Goal: Transaction & Acquisition: Book appointment/travel/reservation

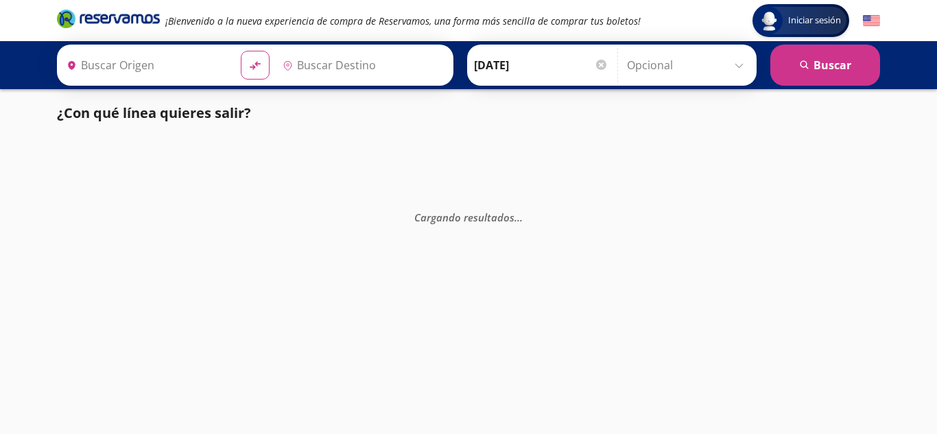
type input "[GEOGRAPHIC_DATA], [GEOGRAPHIC_DATA]"
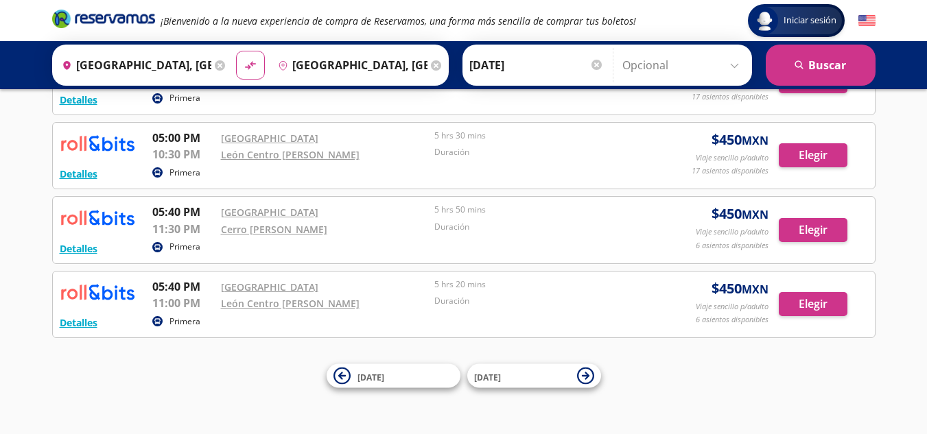
scroll to position [876, 0]
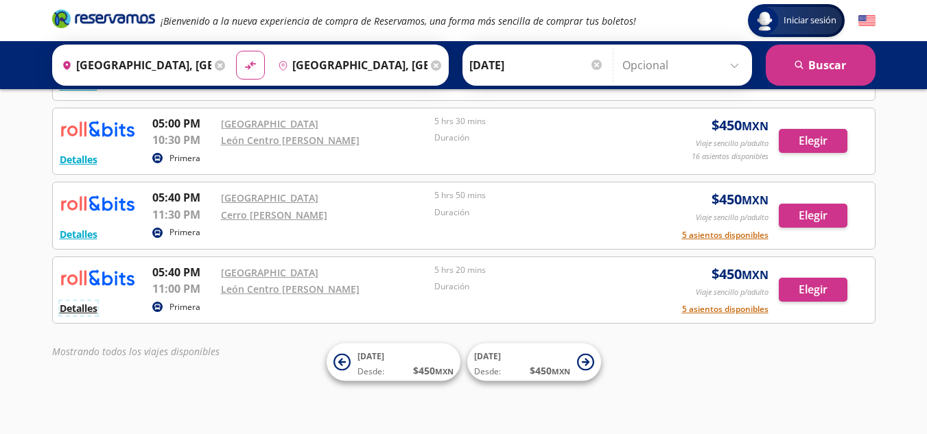
click at [80, 309] on button "Detalles" at bounding box center [79, 308] width 38 height 14
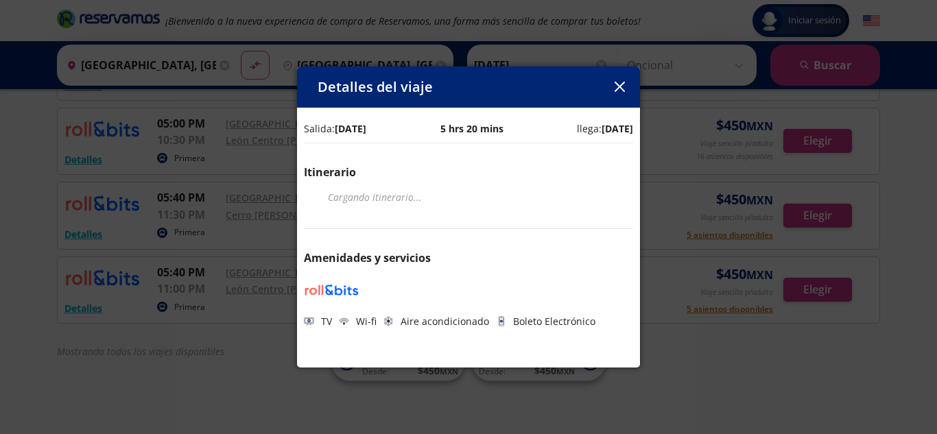
click at [620, 86] on icon "button" at bounding box center [619, 87] width 10 height 10
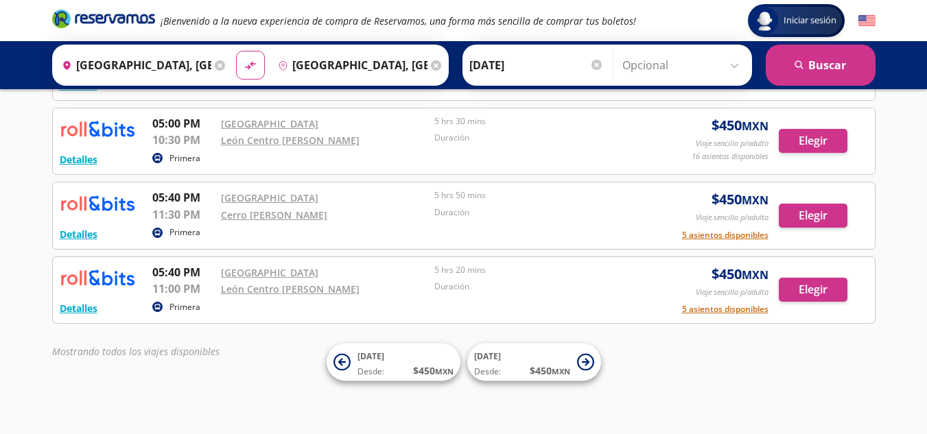
click at [825, 294] on button "Elegir" at bounding box center [813, 290] width 69 height 24
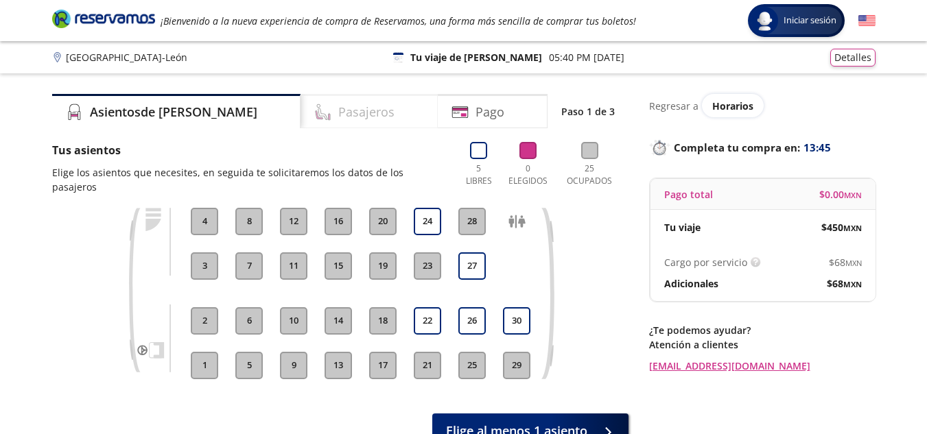
click at [338, 114] on h4 "Pasajeros" at bounding box center [366, 112] width 56 height 19
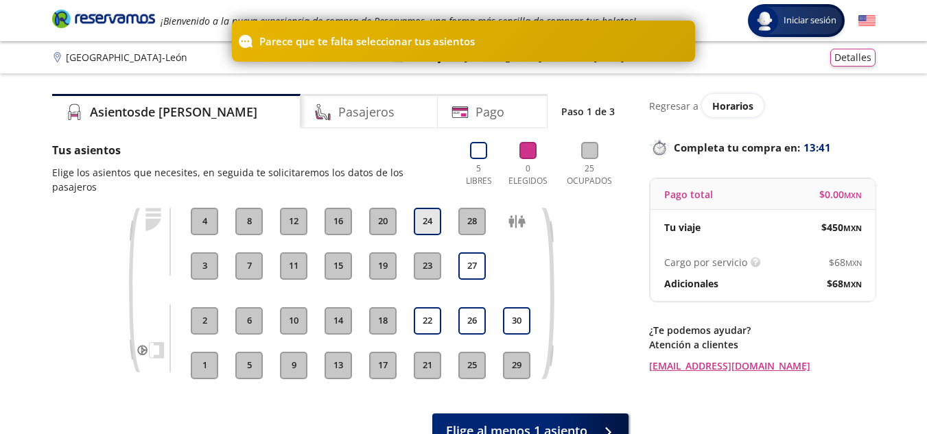
click at [430, 213] on button "24" at bounding box center [427, 221] width 27 height 27
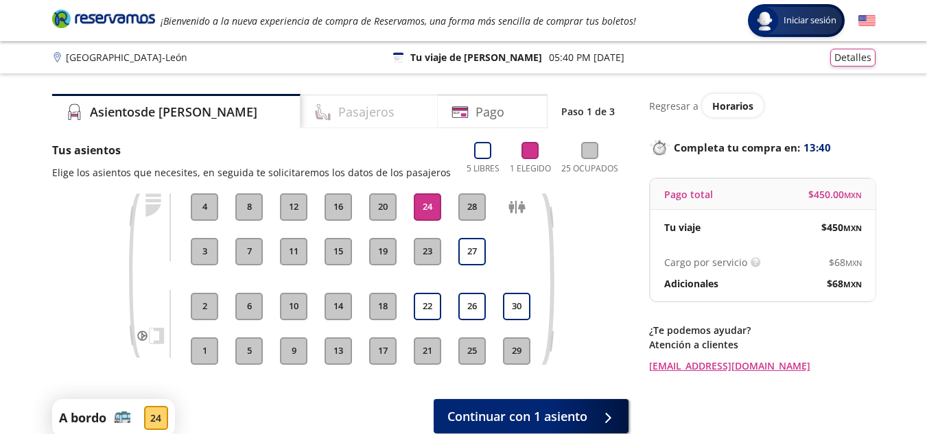
click at [338, 111] on h4 "Pasajeros" at bounding box center [366, 112] width 56 height 19
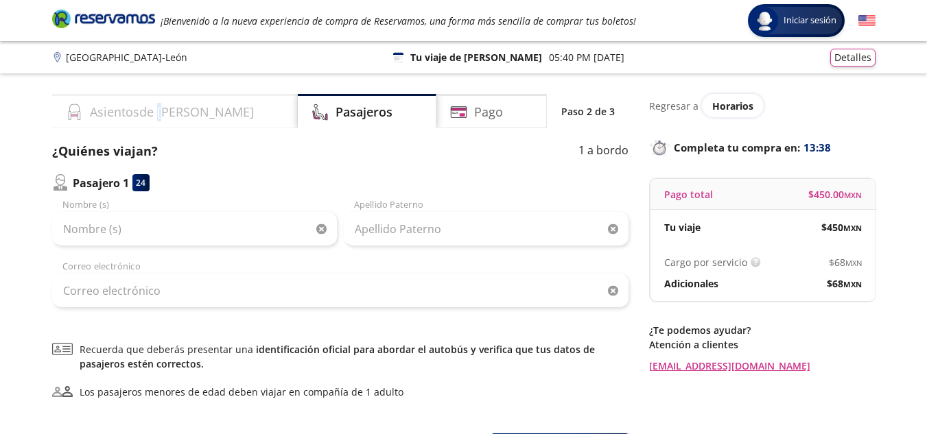
click at [157, 106] on h4 "Asientos de [PERSON_NAME]" at bounding box center [172, 112] width 164 height 19
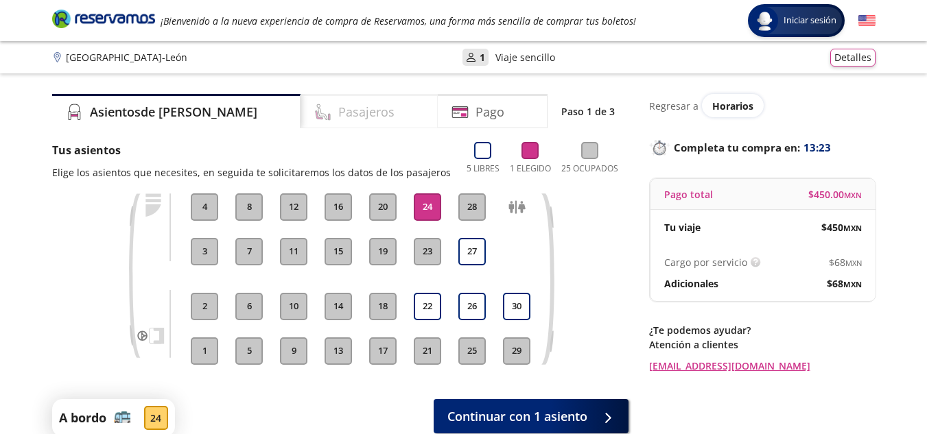
click at [338, 108] on h4 "Pasajeros" at bounding box center [366, 112] width 56 height 19
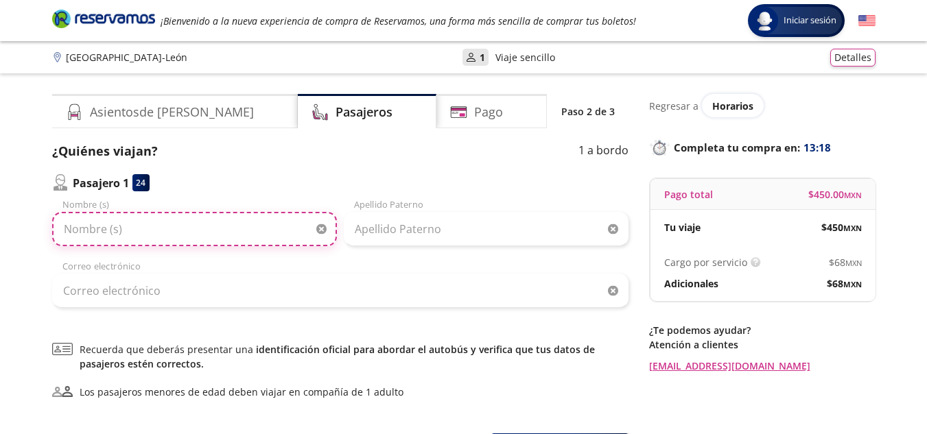
click at [186, 234] on input "Nombre (s)" at bounding box center [194, 229] width 285 height 34
type input "[PERSON_NAME]"
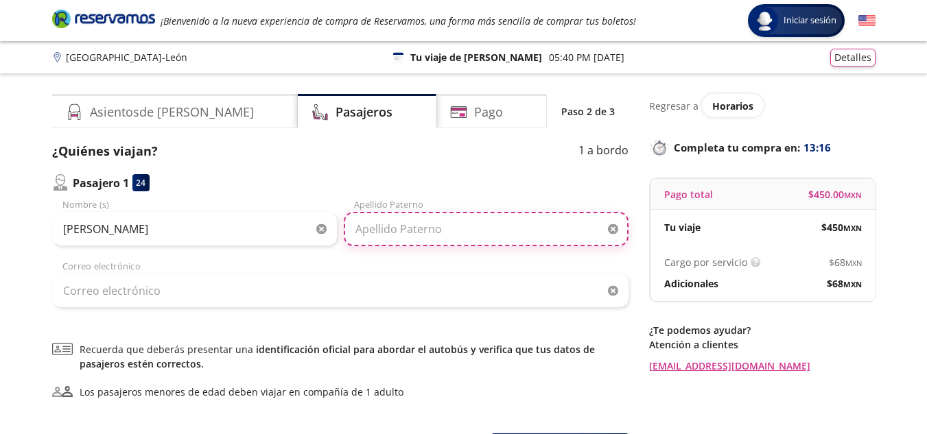
click at [447, 234] on input "Apellido Paterno" at bounding box center [486, 229] width 285 height 34
type input "[PERSON_NAME]"
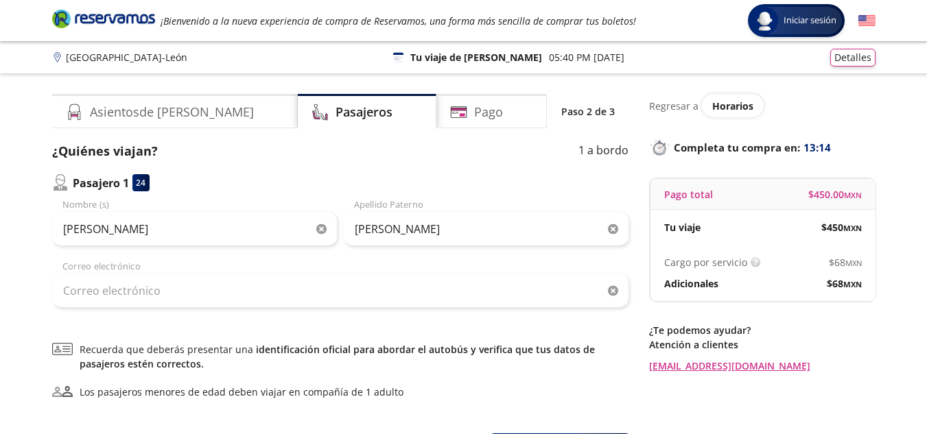
click at [155, 310] on div "¿Quiénes viajan? 1 a bordo Pasajero 1 24 [PERSON_NAME] Nombre (s) [PERSON_NAME]…" at bounding box center [340, 305] width 576 height 326
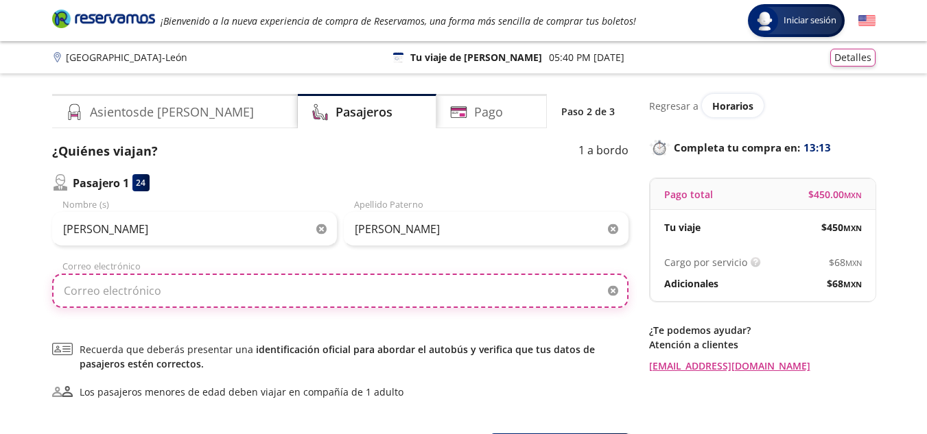
click at [154, 302] on input "Correo electrónico" at bounding box center [340, 291] width 576 height 34
type input "[EMAIL_ADDRESS][DOMAIN_NAME]"
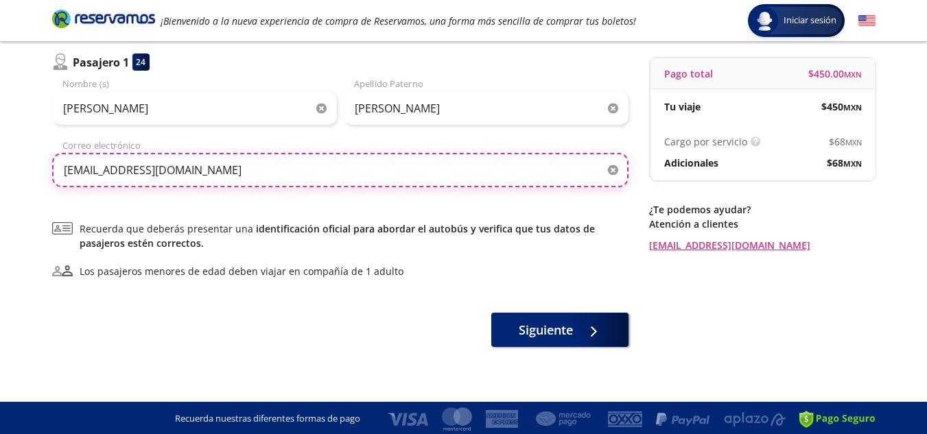
scroll to position [123, 0]
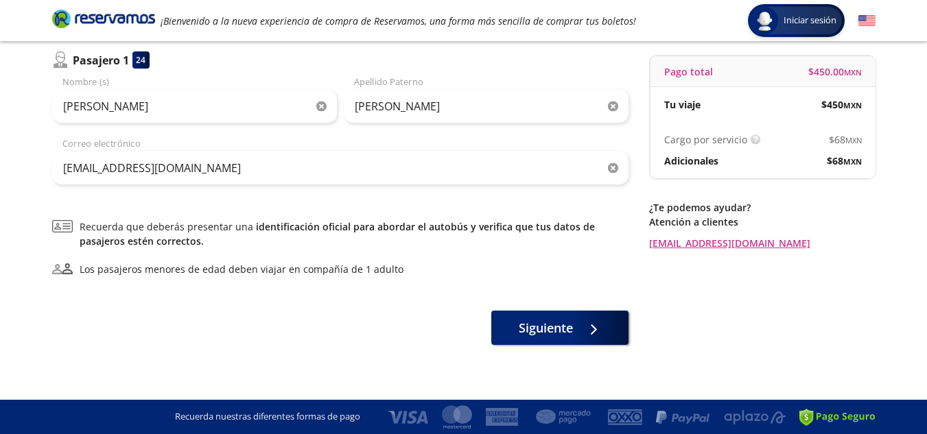
click at [578, 346] on div "Group 9 Created with Sketch. Datos para la compra Ciudad de México - León Inici…" at bounding box center [463, 155] width 927 height 557
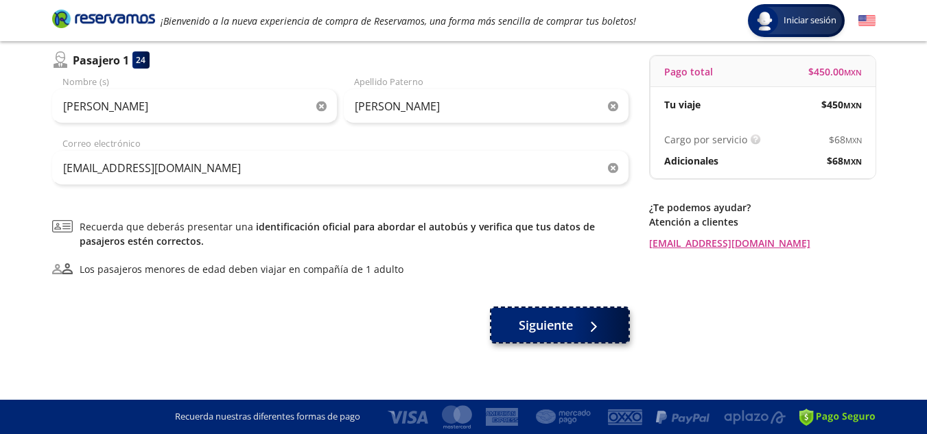
click at [516, 333] on button "Siguiente" at bounding box center [559, 325] width 137 height 34
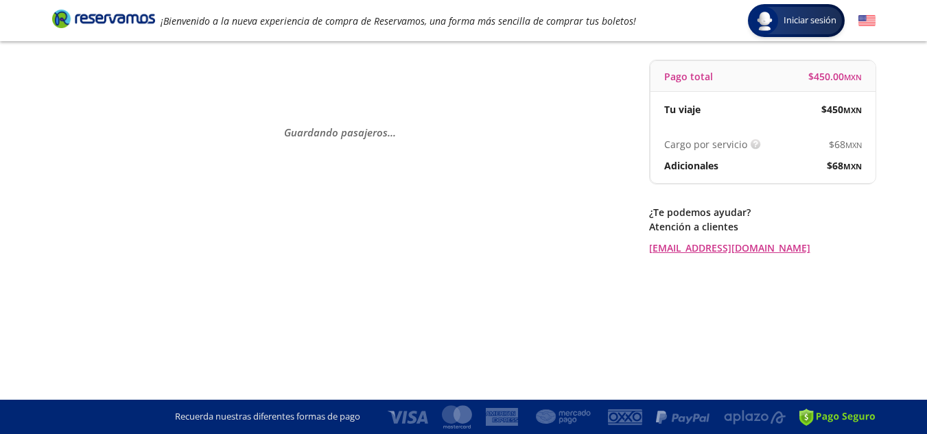
scroll to position [0, 0]
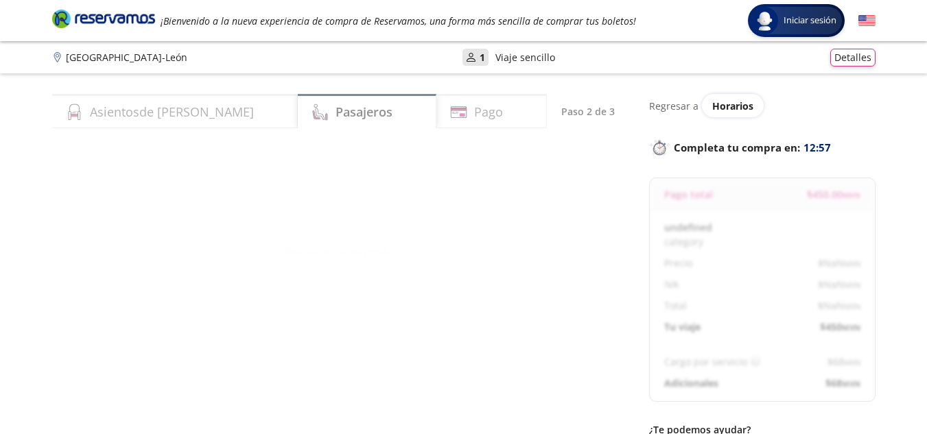
select select "MX"
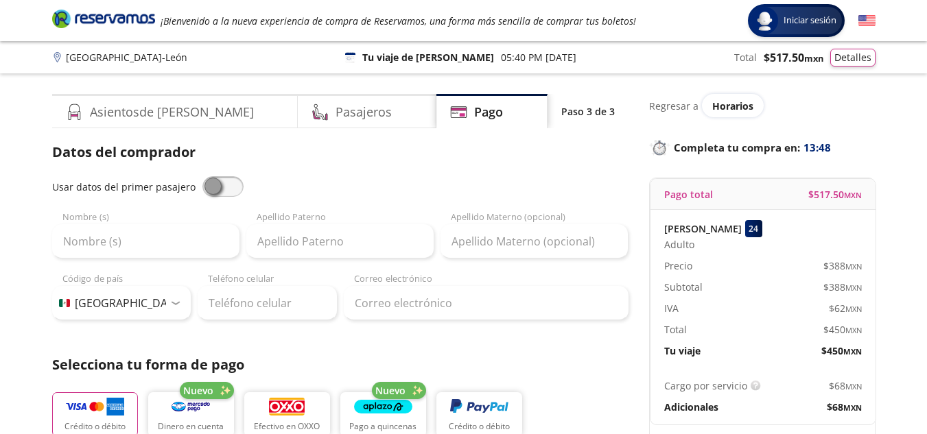
click at [214, 185] on span at bounding box center [222, 186] width 41 height 21
click at [202, 176] on input "checkbox" at bounding box center [202, 176] width 0 height 0
type input "[PERSON_NAME]"
type input "[EMAIL_ADDRESS][DOMAIN_NAME]"
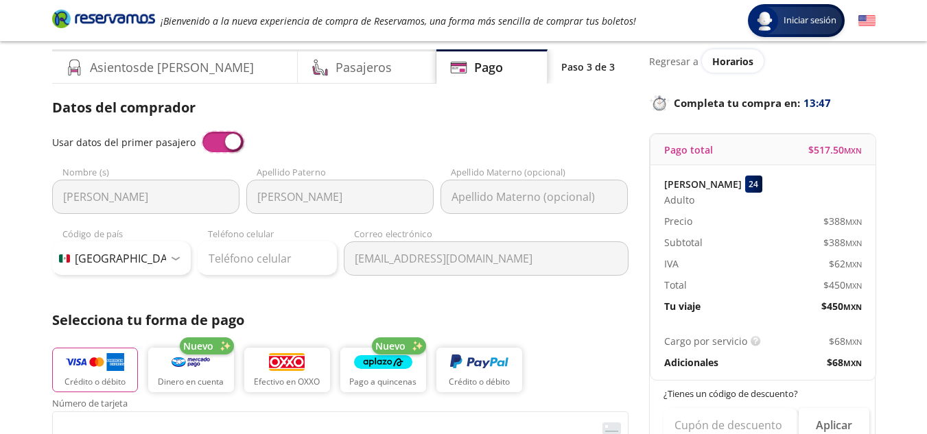
scroll to position [69, 0]
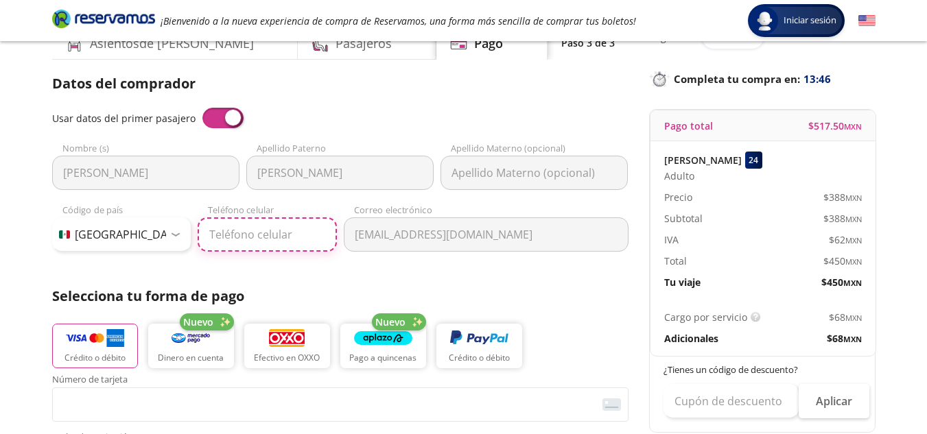
click at [247, 239] on input "Teléfono celular" at bounding box center [267, 235] width 139 height 34
type input "55 3666 7629"
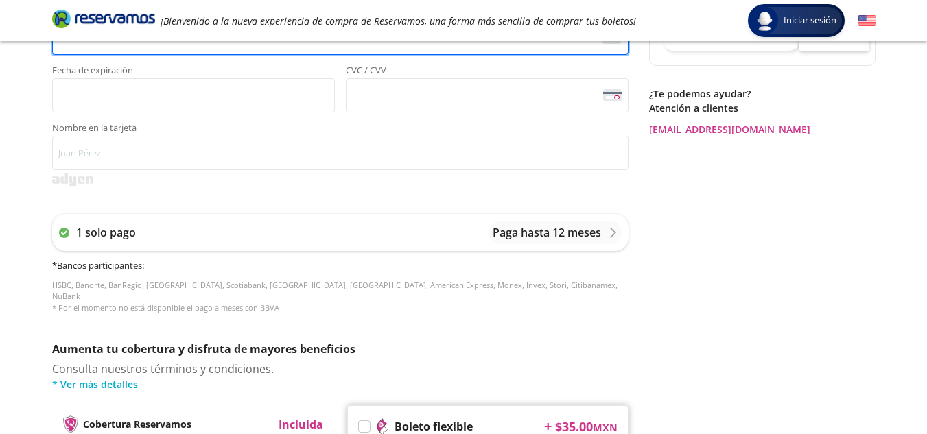
scroll to position [412, 0]
